Goal: Information Seeking & Learning: Find contact information

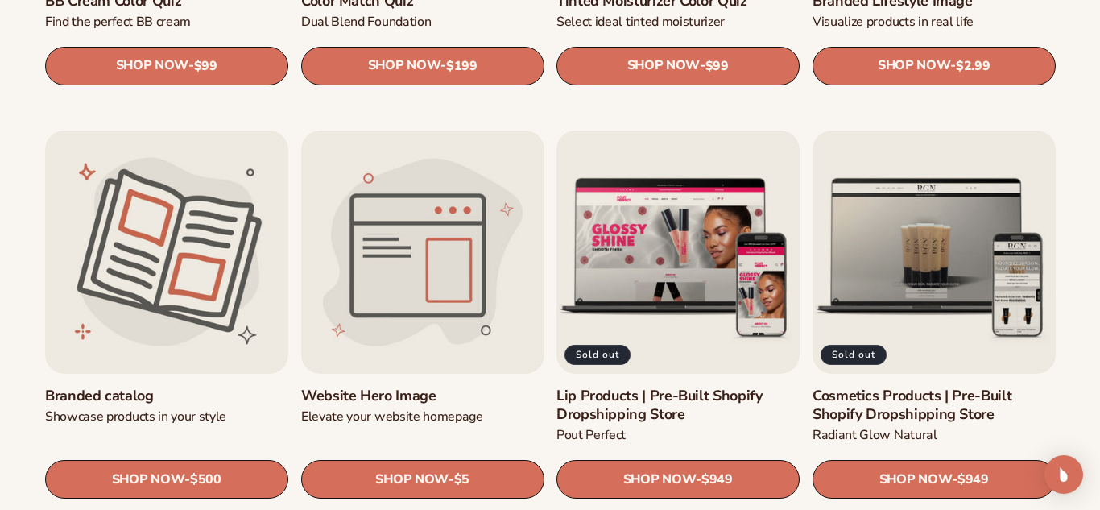
scroll to position [1611, 0]
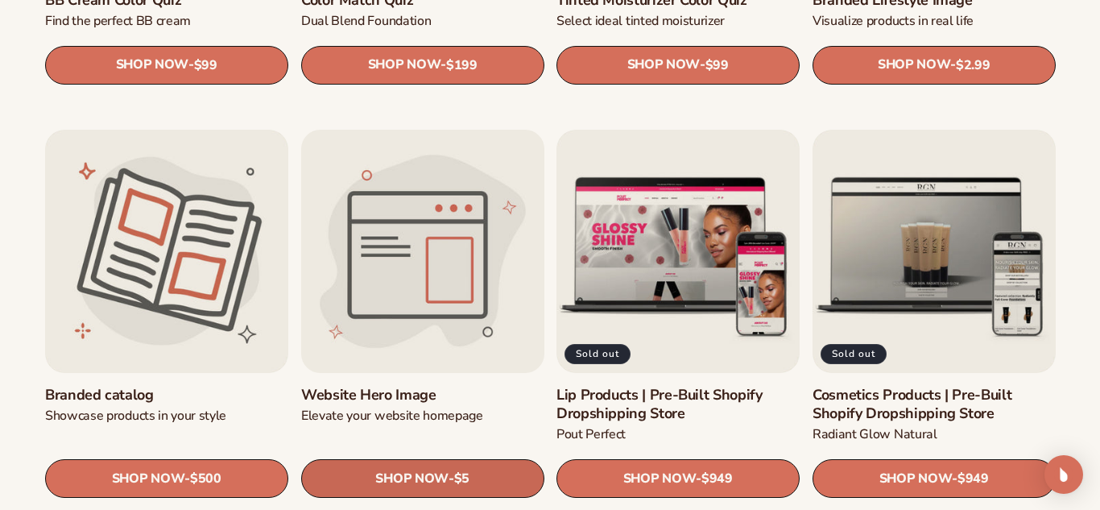
click at [369, 479] on link "SHOP NOW - Regular price $5 Sale price $5 Regular price Unit price / per" at bounding box center [422, 478] width 243 height 39
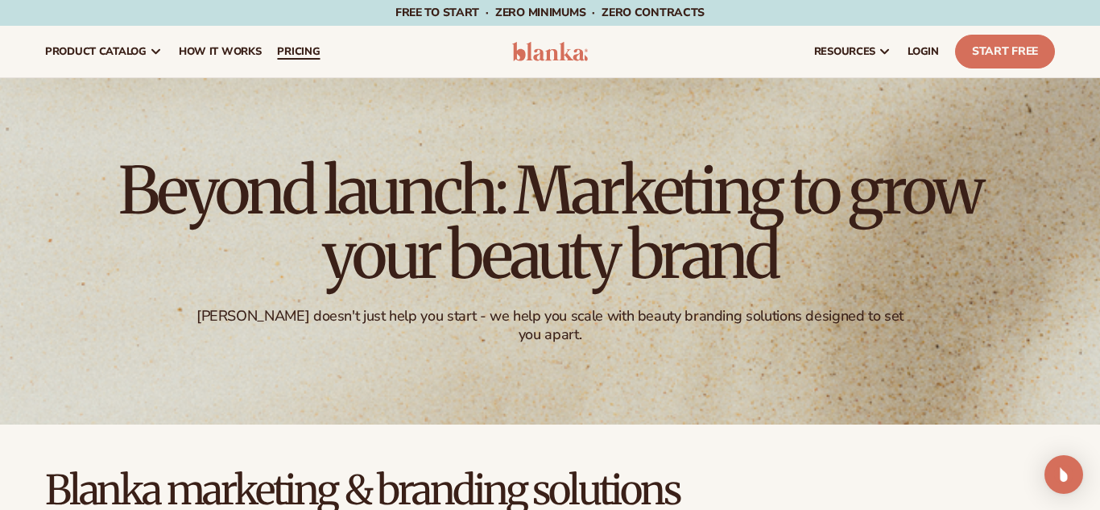
click at [290, 60] on link "pricing" at bounding box center [298, 52] width 59 height 52
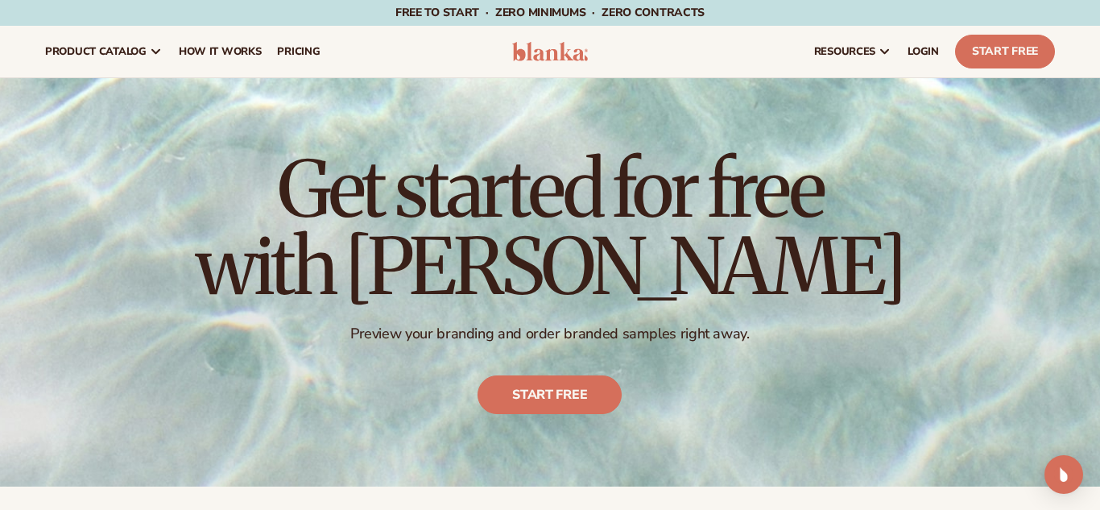
click at [1007, 327] on div "Get started for free with Blanka Preview your branding and order branded sample…" at bounding box center [550, 282] width 1100 height 408
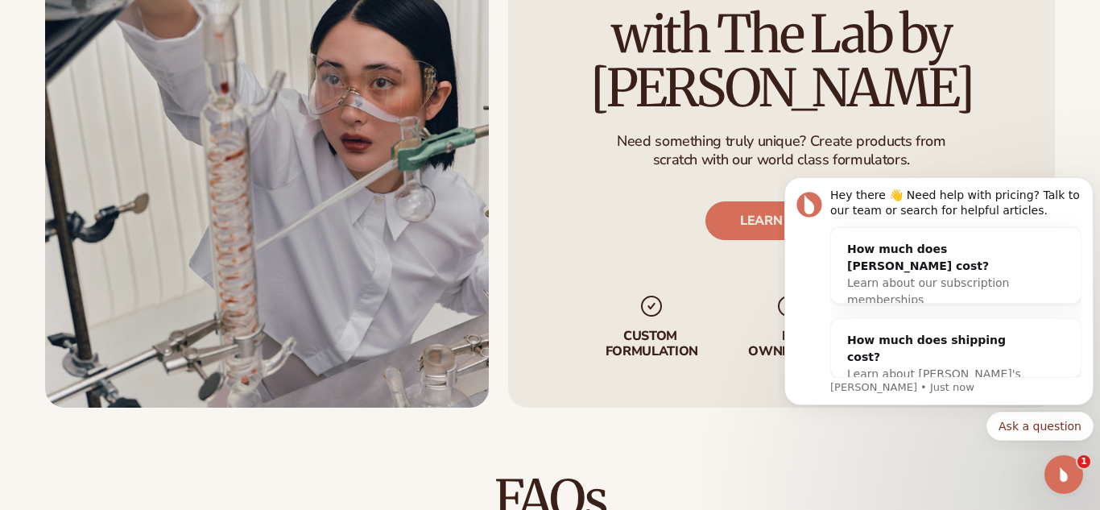
scroll to position [1869, 0]
click at [824, 442] on body "Hey there 👋 Need help with pricing? Talk to our team or search for helpful arti…" at bounding box center [939, 306] width 309 height 275
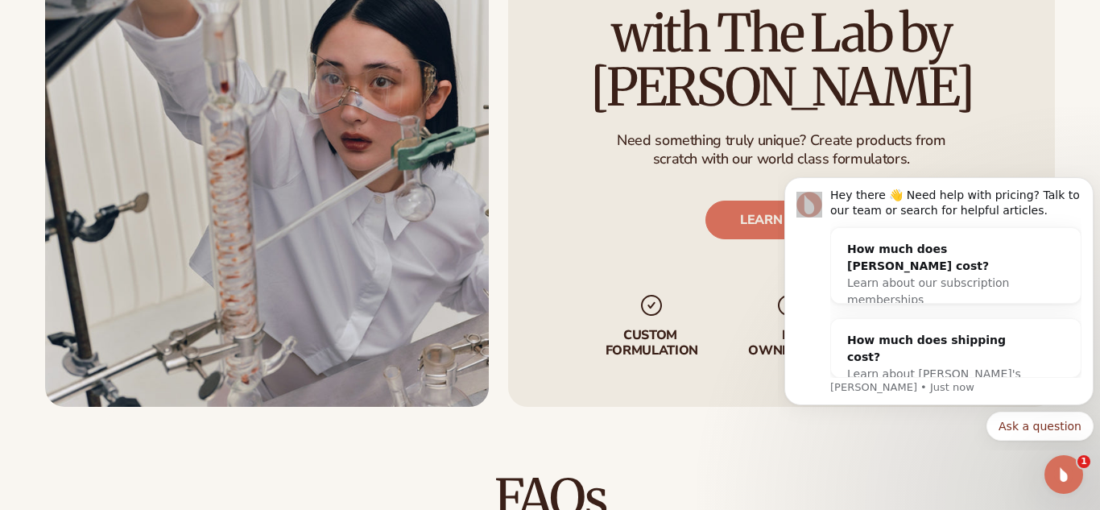
click at [1074, 148] on div "Custom formulate with The Lab by Blanka Need something truly unique? Create pro…" at bounding box center [550, 159] width 1100 height 495
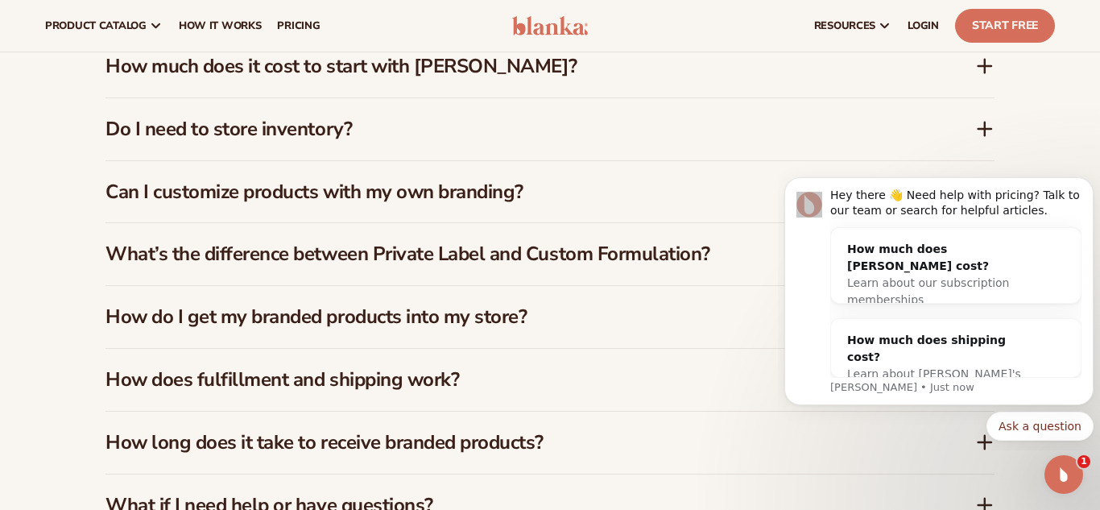
scroll to position [2352, 0]
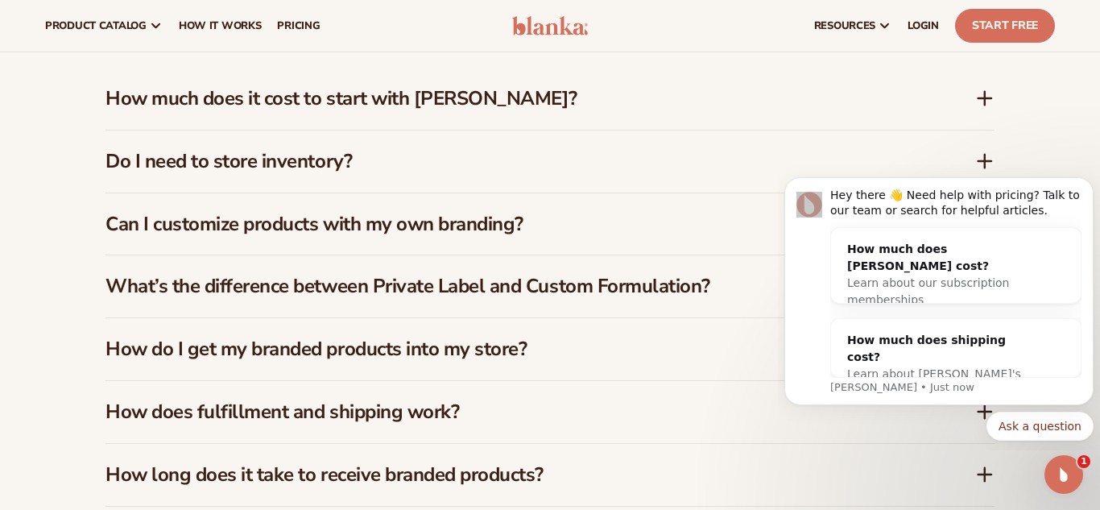
click at [984, 98] on icon at bounding box center [985, 98] width 13 height 0
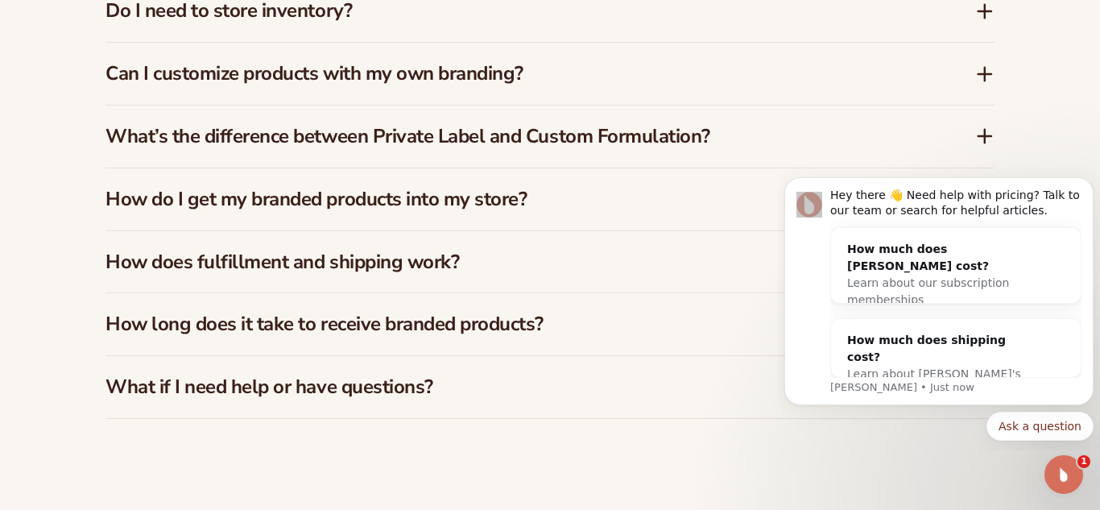
scroll to position [2546, 0]
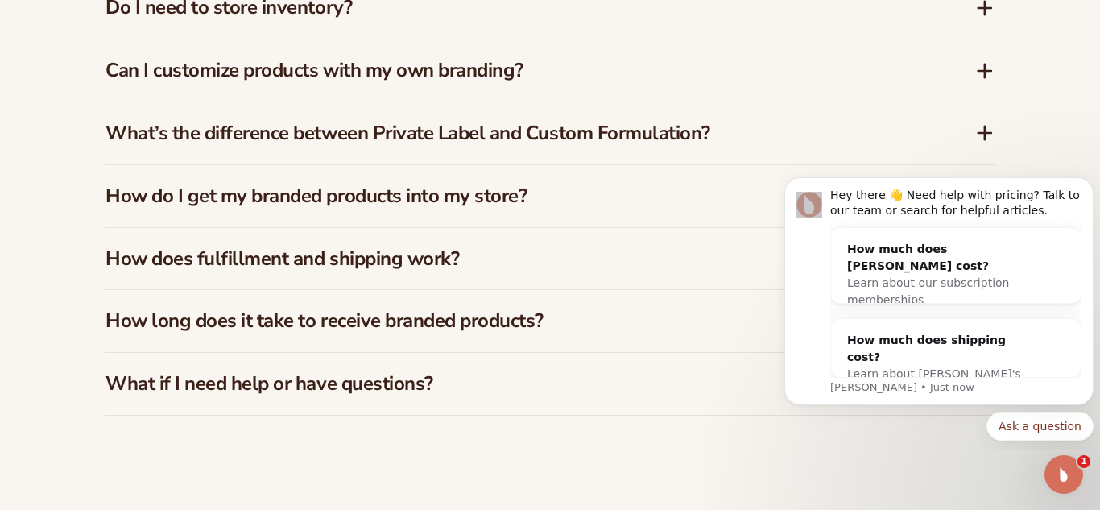
click at [988, 62] on icon at bounding box center [985, 70] width 19 height 19
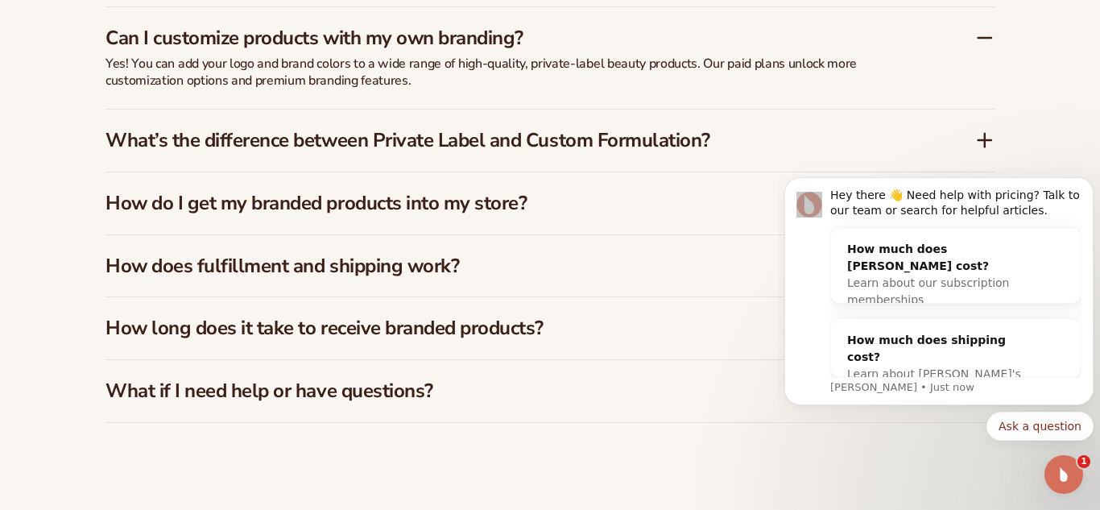
scroll to position [2571, 0]
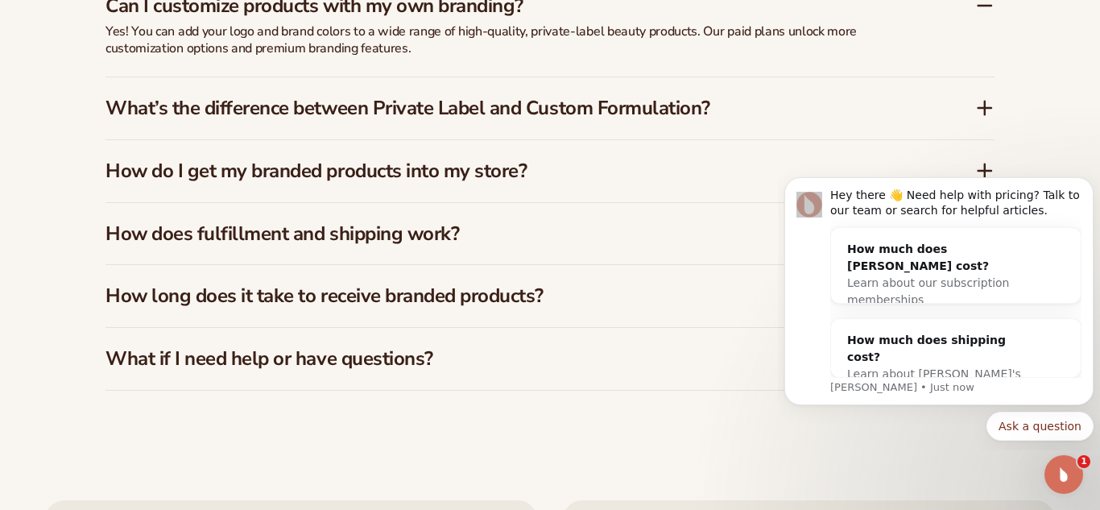
click at [1068, 120] on div "FAQs How much does it cost to start with Blanka? Blanka offers a free plan so y…" at bounding box center [550, 80] width 1100 height 750
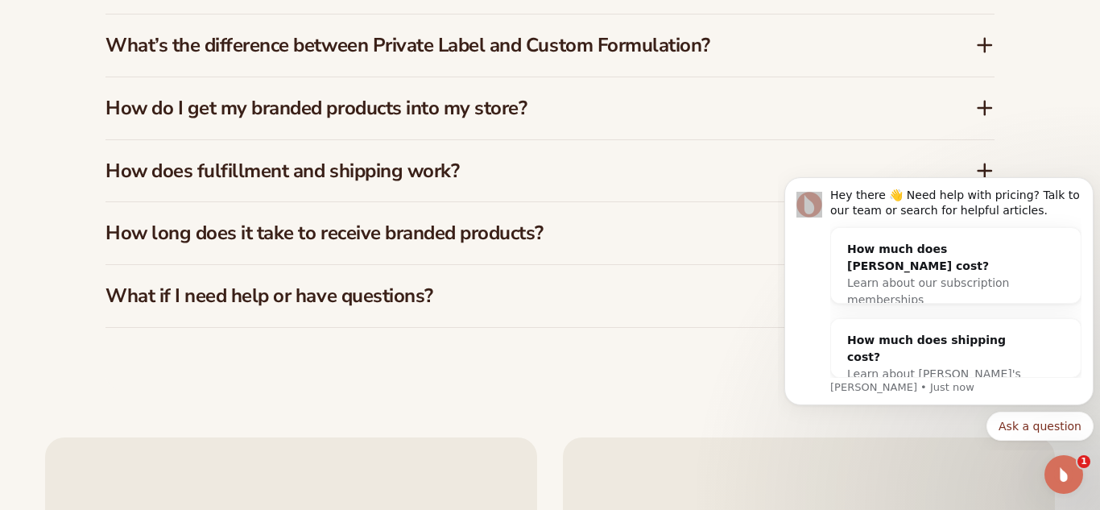
scroll to position [2635, 0]
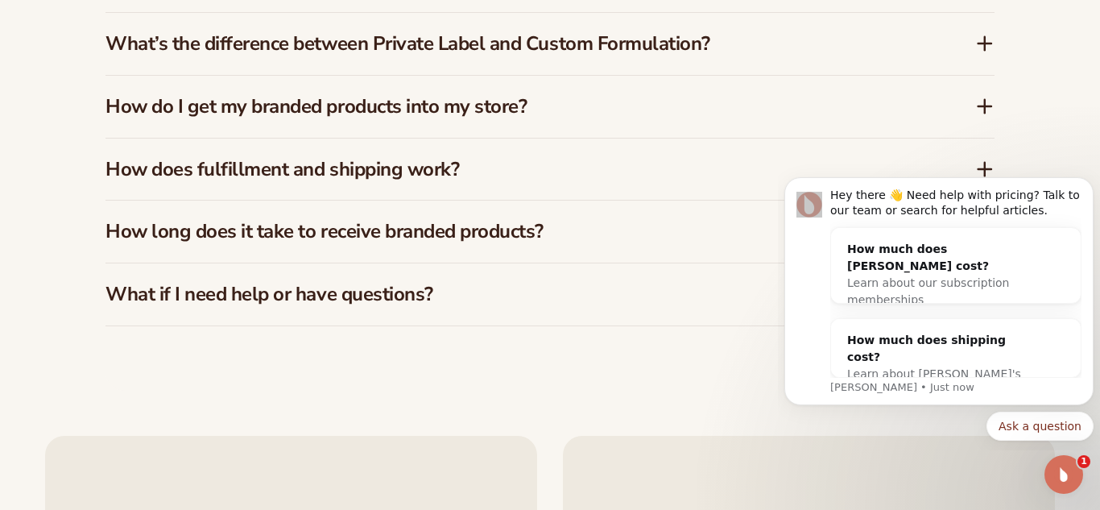
click at [987, 106] on icon at bounding box center [985, 106] width 13 height 0
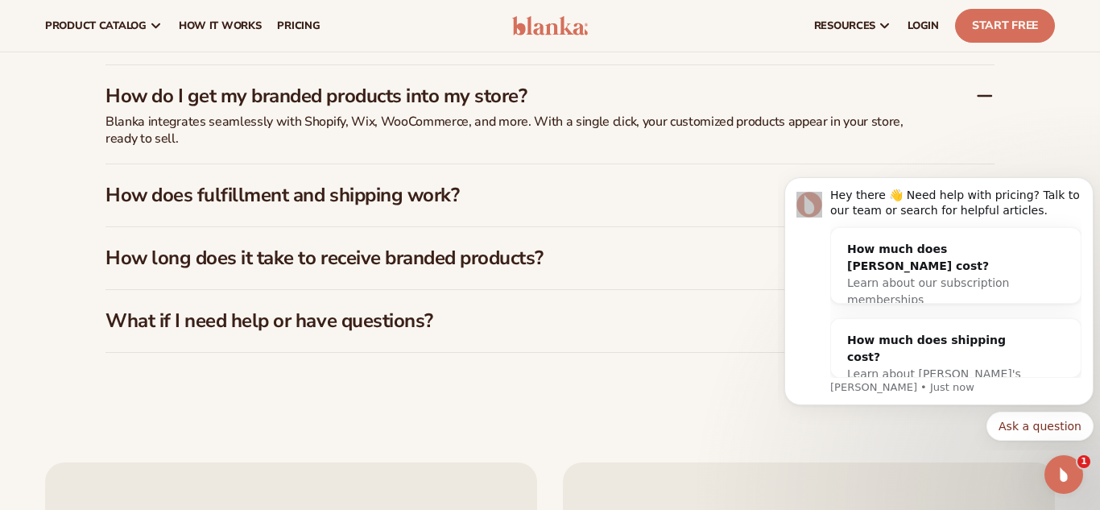
scroll to position [2595, 0]
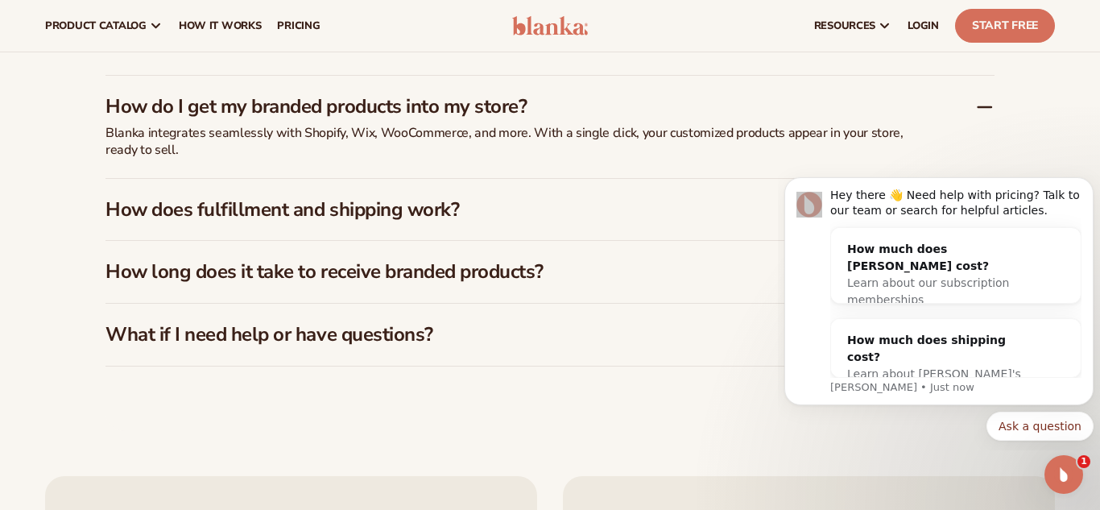
click at [1032, 112] on div "FAQs How much does it cost to start with Blanka? Blanka offers a free plan so y…" at bounding box center [550, 56] width 980 height 750
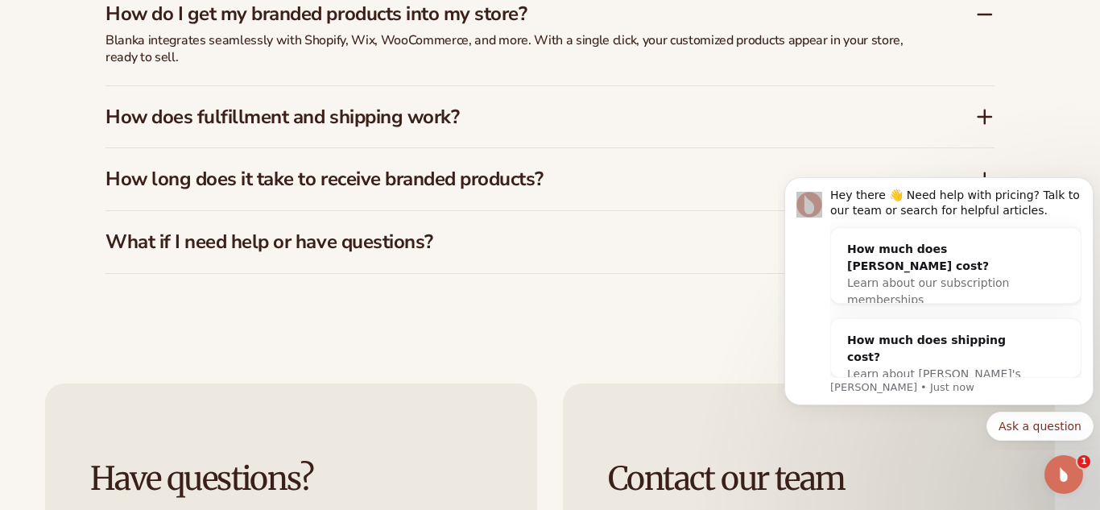
scroll to position [2692, 0]
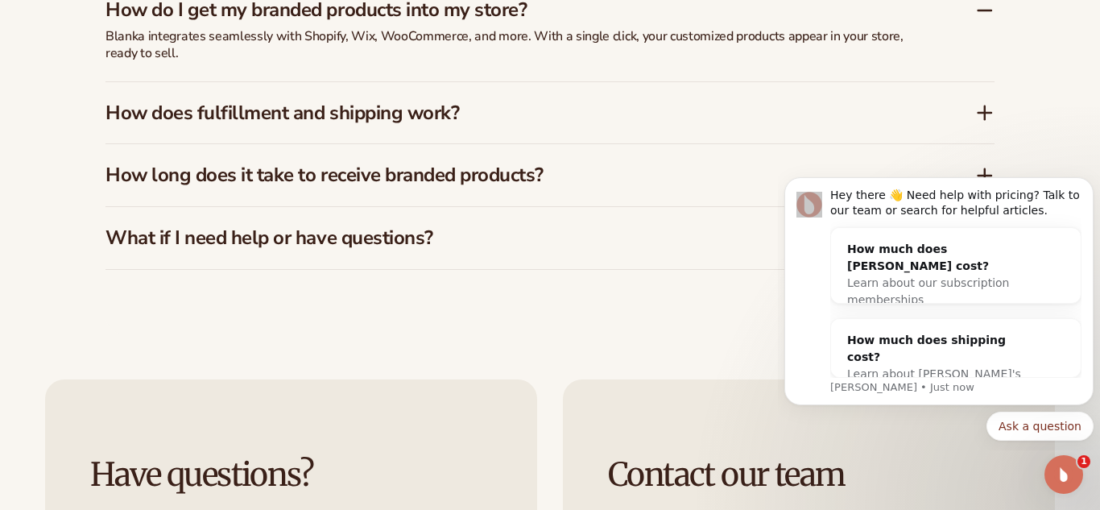
click at [988, 113] on icon at bounding box center [985, 113] width 13 height 0
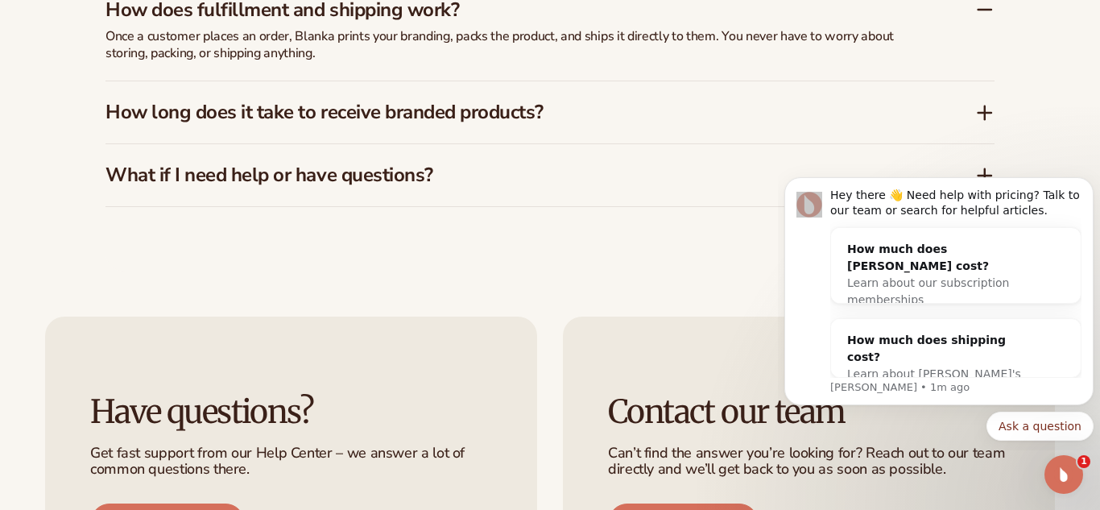
scroll to position [2756, 0]
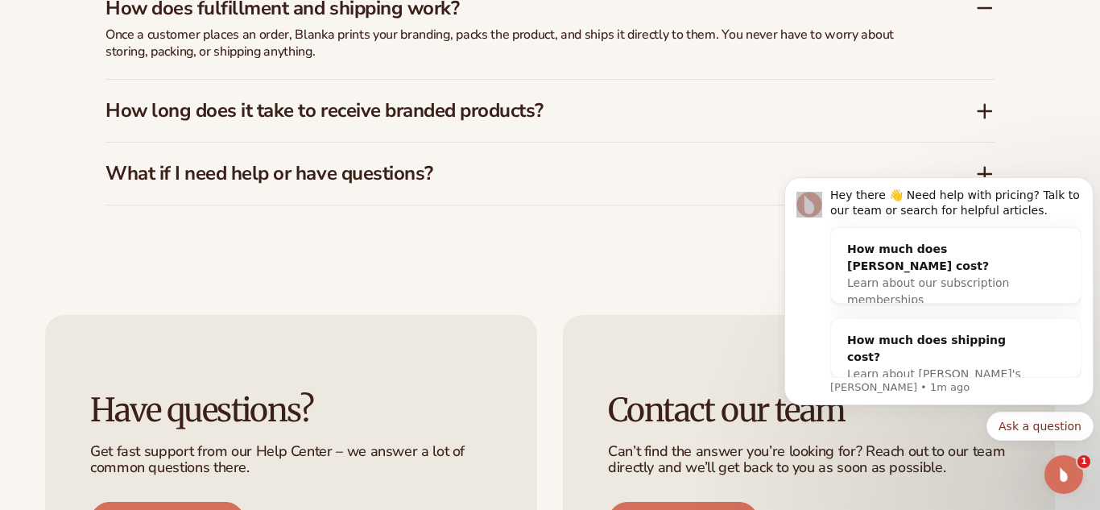
click at [981, 102] on icon at bounding box center [985, 111] width 19 height 19
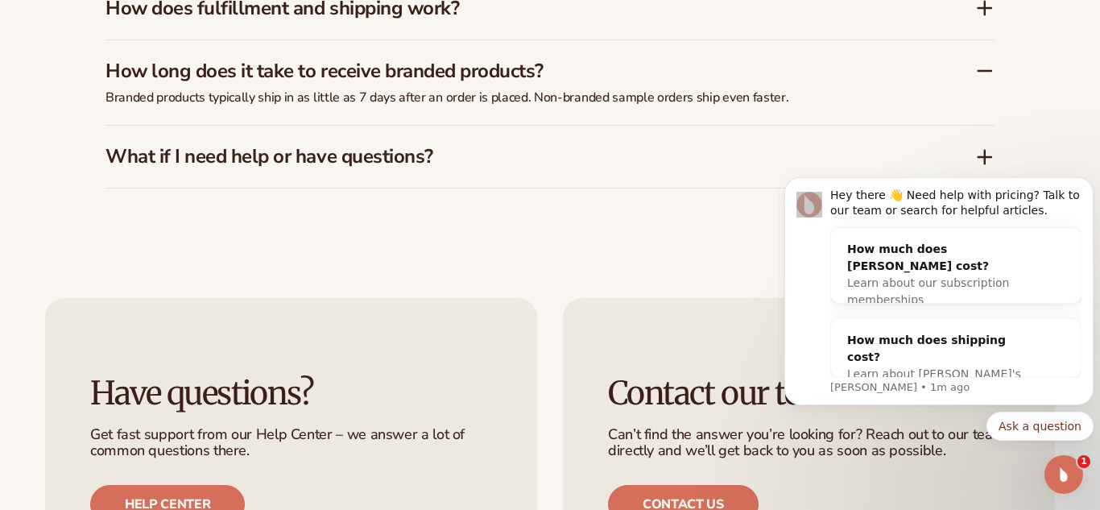
click at [632, 298] on div "Contact our team Can’t find the answer you’re looking for? Reach out to our tea…" at bounding box center [809, 449] width 492 height 303
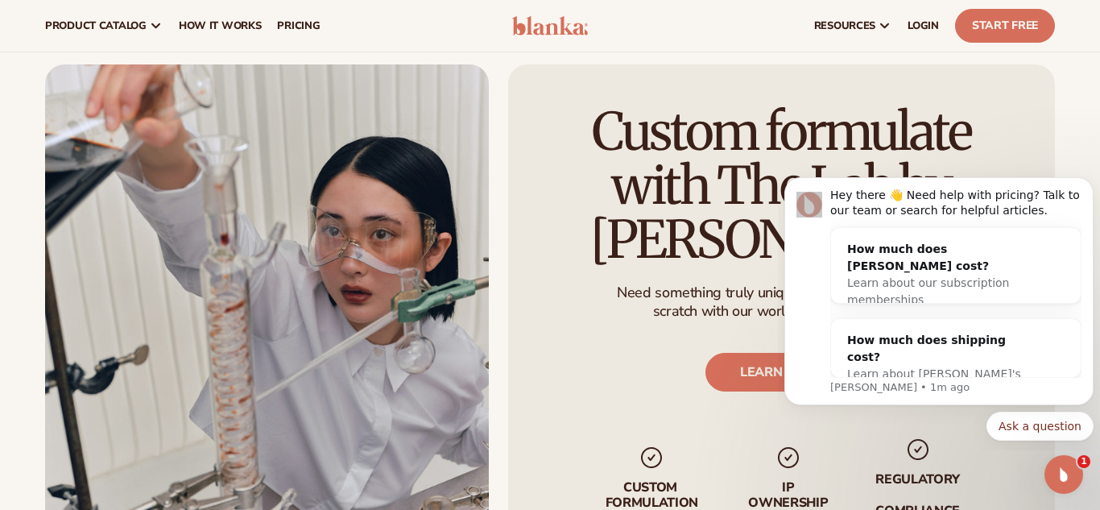
scroll to position [1693, 0]
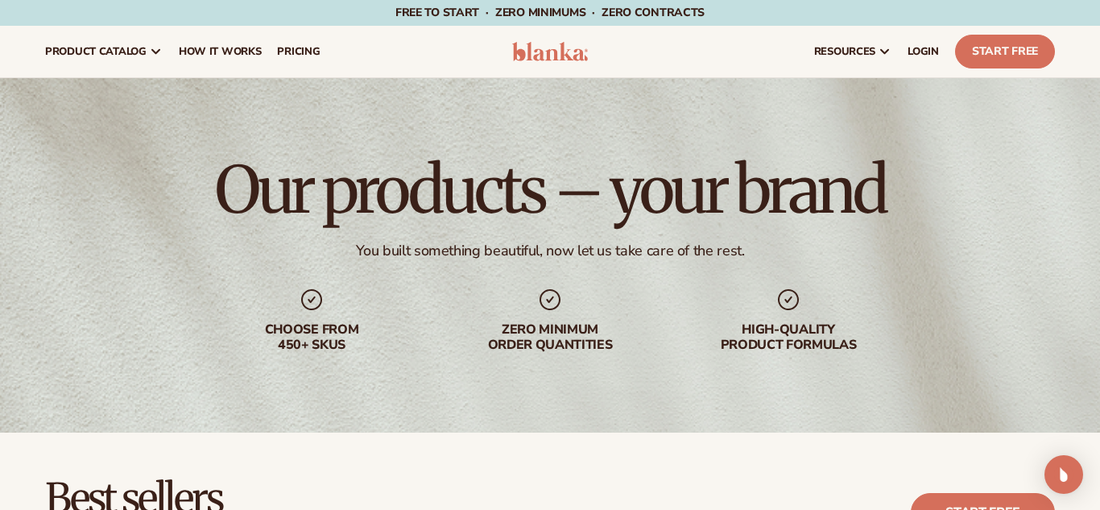
click at [361, 99] on div "Our products – your brand You built something beautiful, now let us take care o…" at bounding box center [550, 255] width 1100 height 354
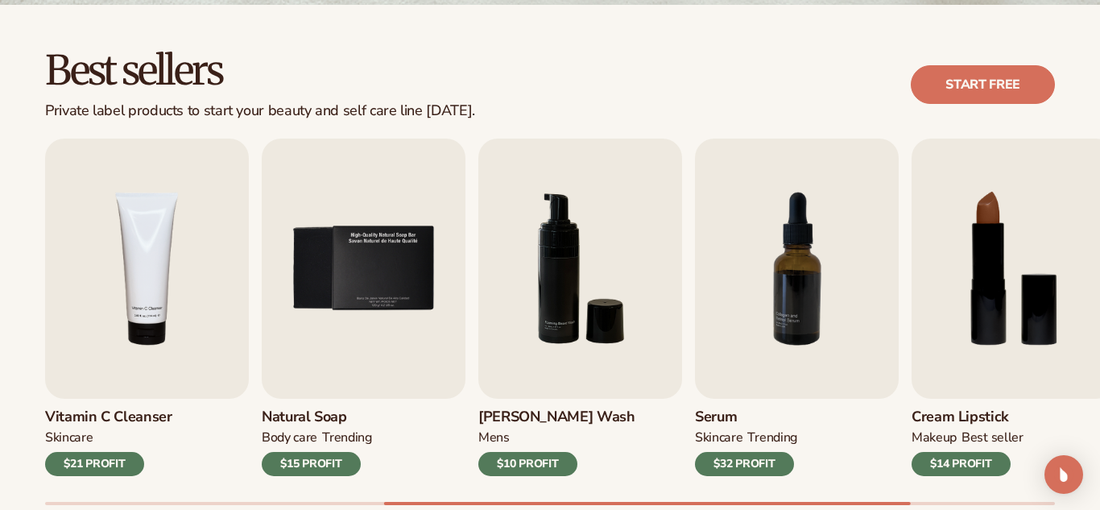
scroll to position [451, 0]
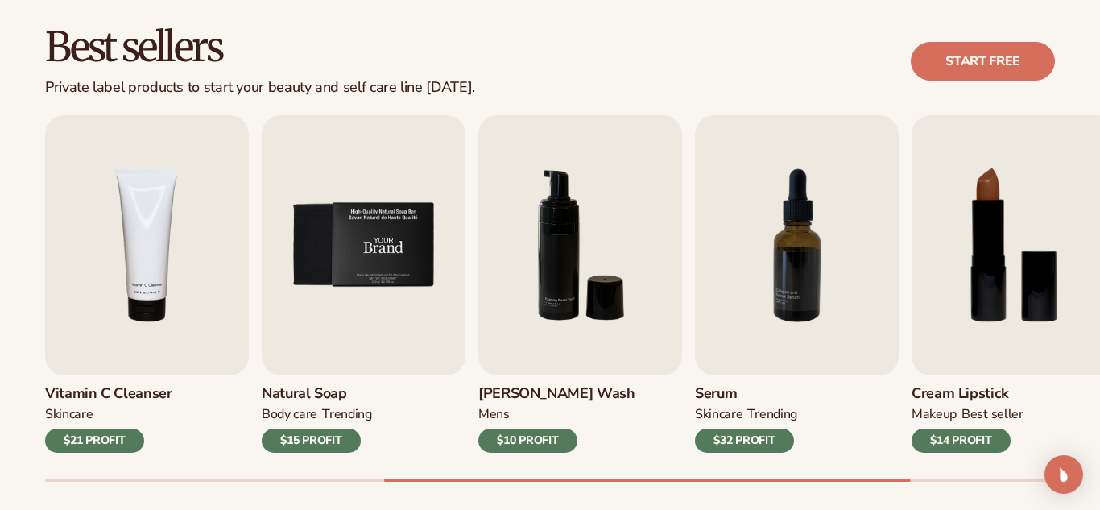
click at [392, 246] on img "5 / 9" at bounding box center [364, 245] width 204 height 260
click at [342, 441] on div "$15 PROFIT" at bounding box center [311, 441] width 99 height 24
click at [435, 437] on div "Natural Soap BODY Care TRENDING $15 PROFIT" at bounding box center [364, 413] width 204 height 77
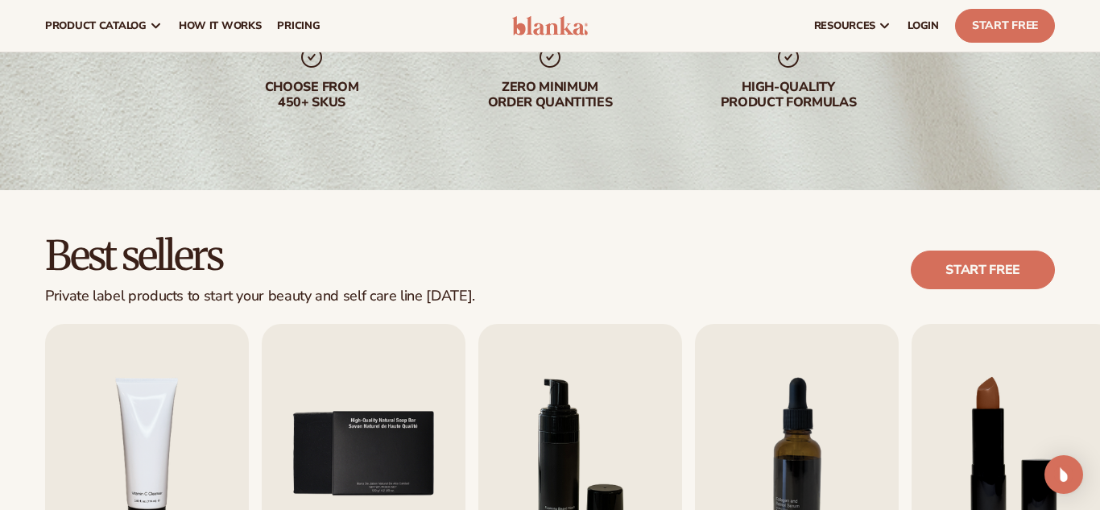
scroll to position [226, 0]
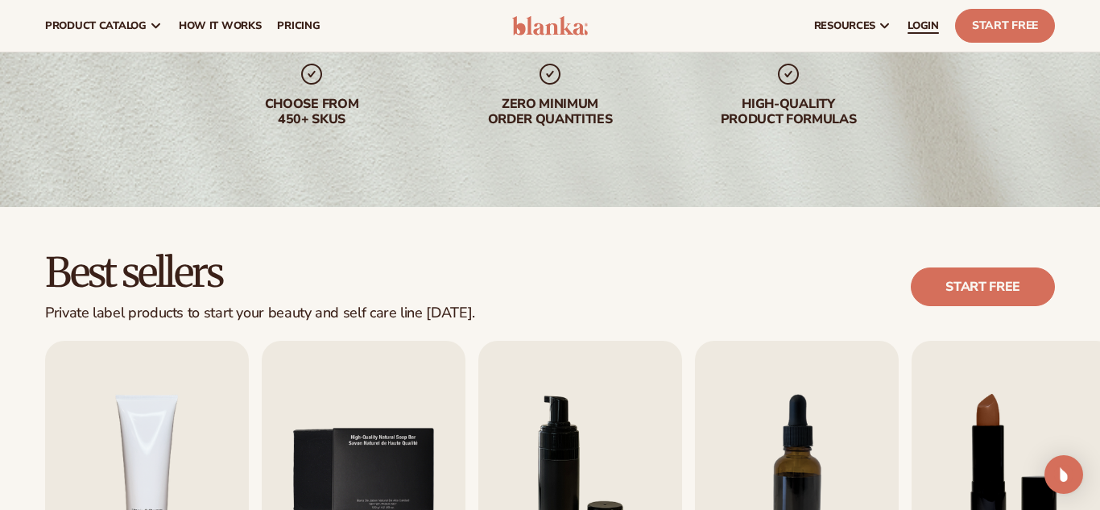
click at [936, 26] on span "LOGIN" at bounding box center [923, 25] width 31 height 13
